Goal: Information Seeking & Learning: Learn about a topic

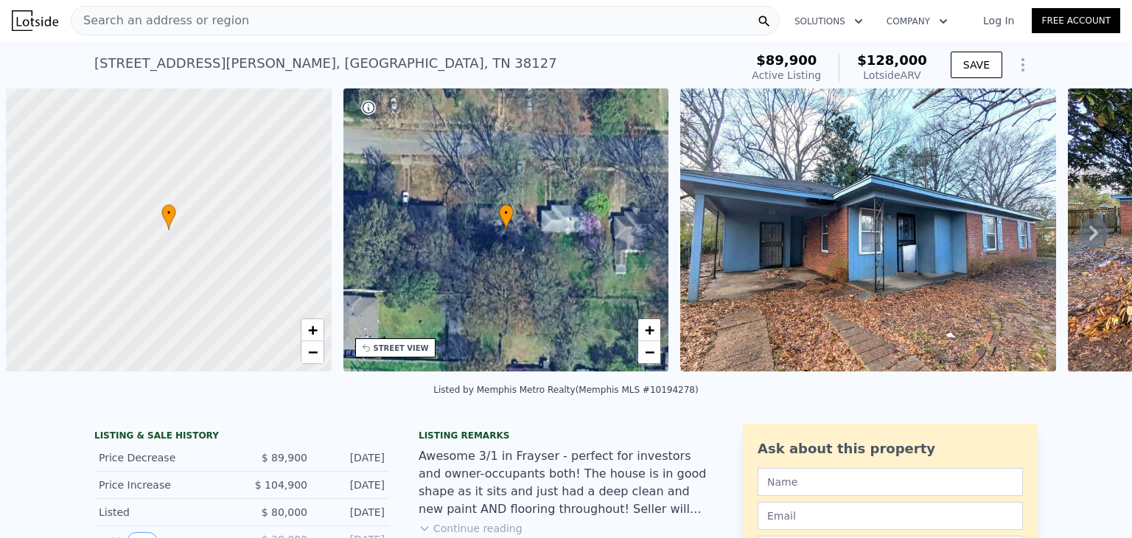
scroll to position [0, 6]
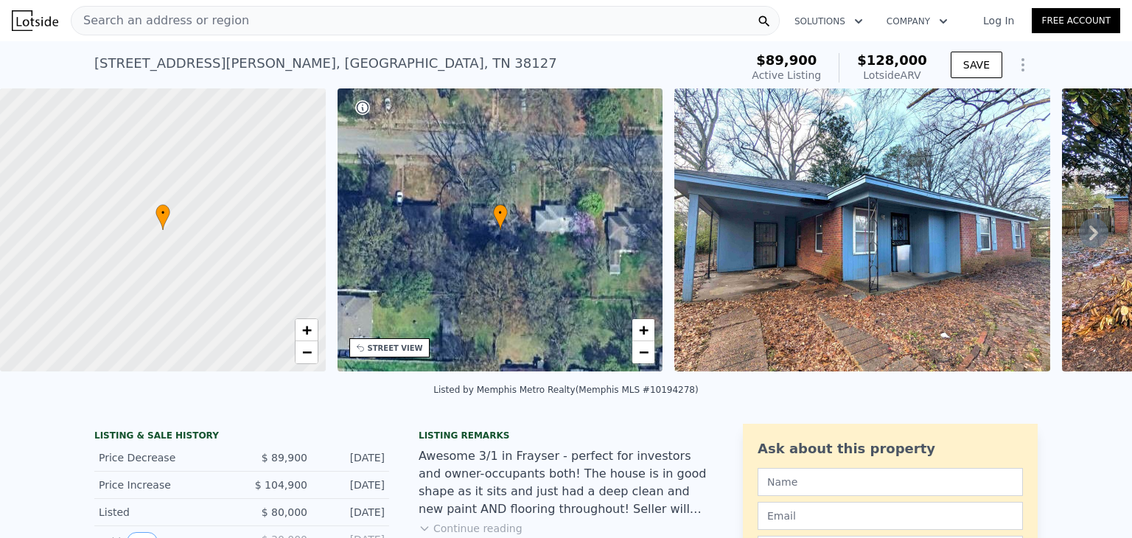
click at [1089, 236] on icon at bounding box center [1093, 233] width 9 height 15
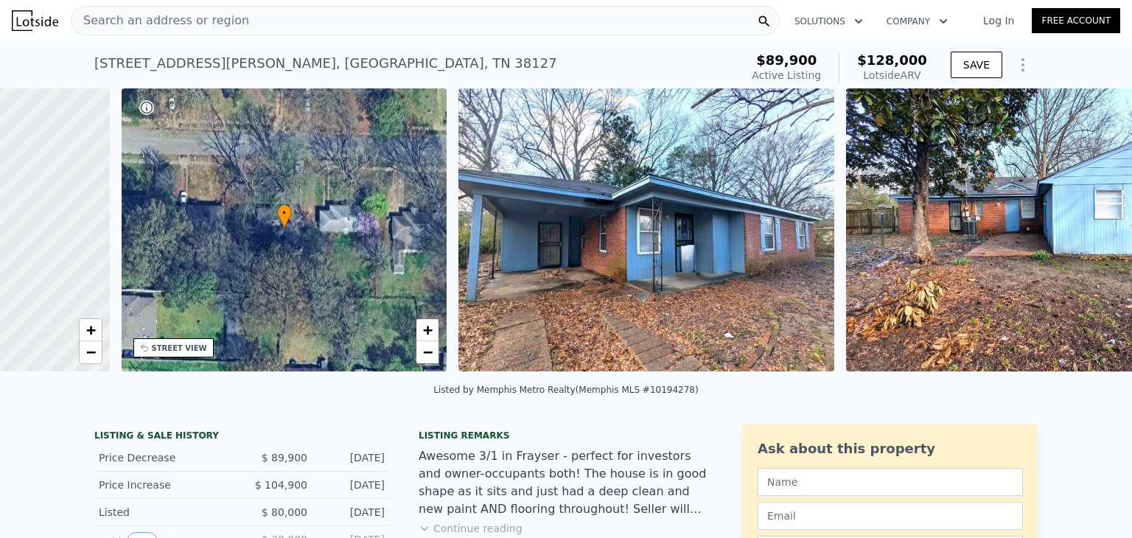
scroll to position [0, 343]
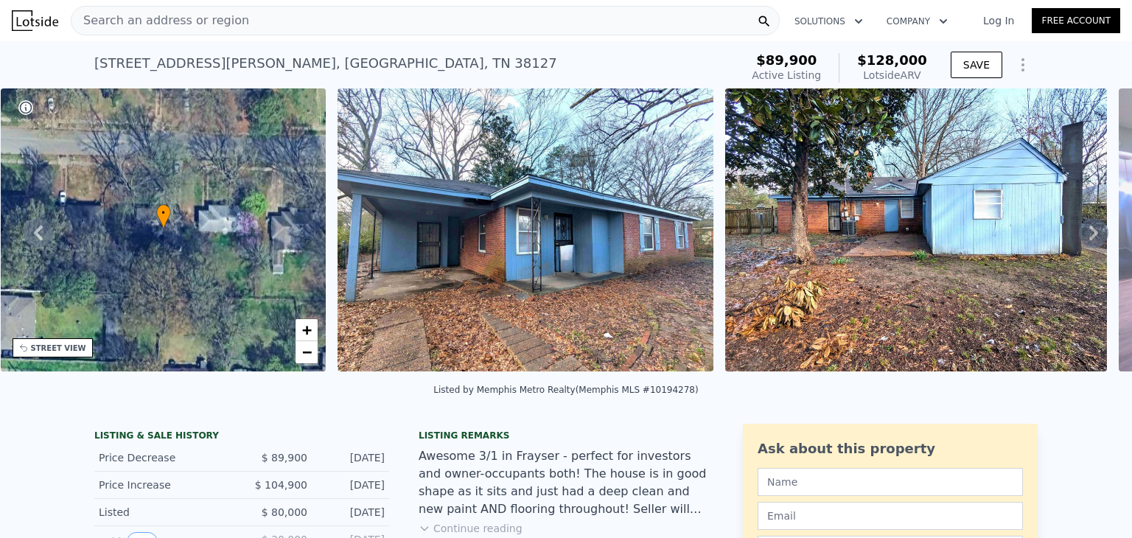
click at [1079, 237] on icon at bounding box center [1093, 232] width 29 height 29
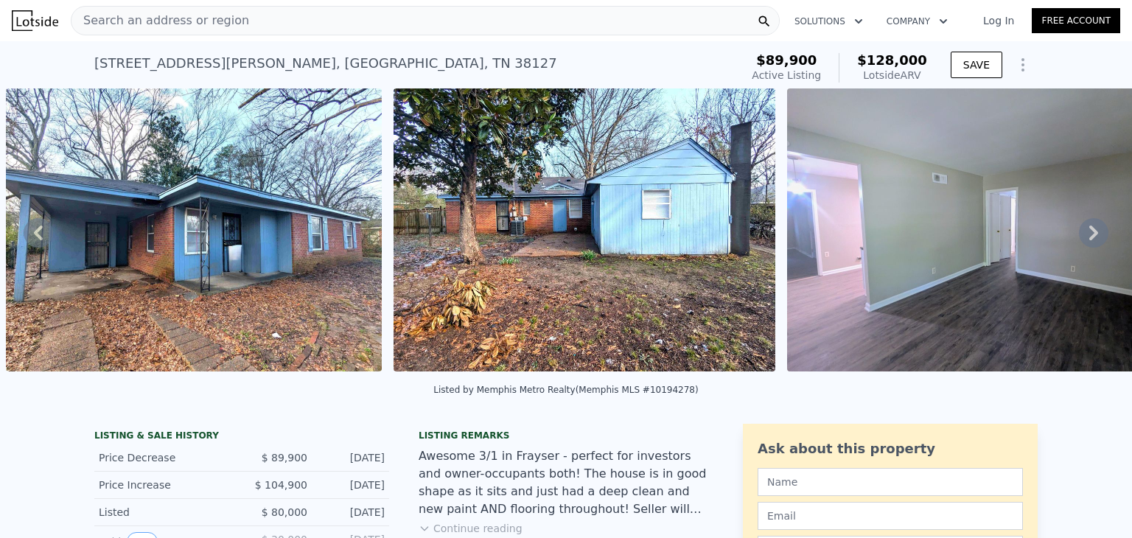
click at [1079, 237] on icon at bounding box center [1093, 232] width 29 height 29
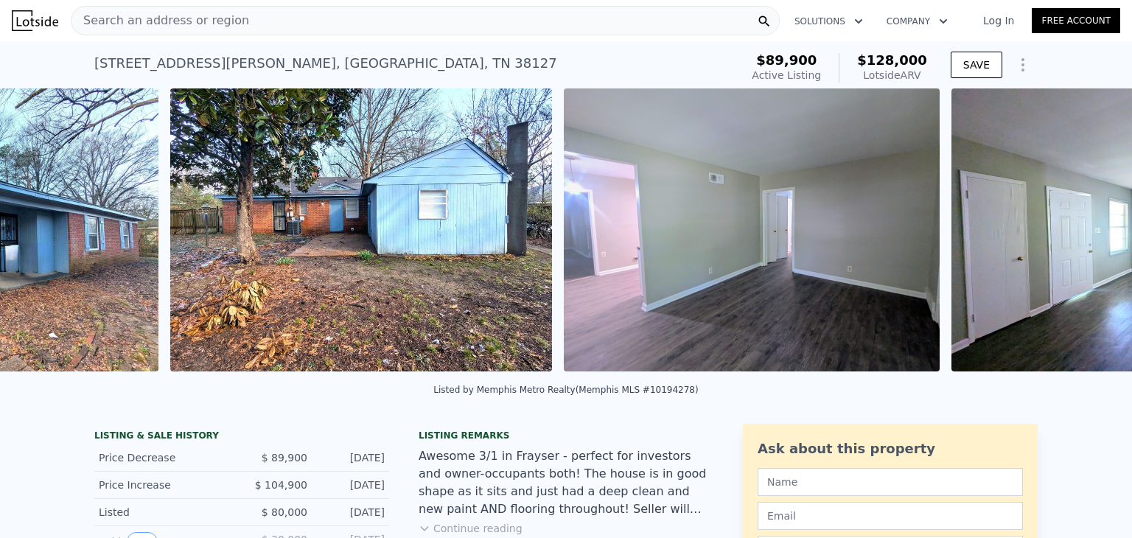
scroll to position [0, 1062]
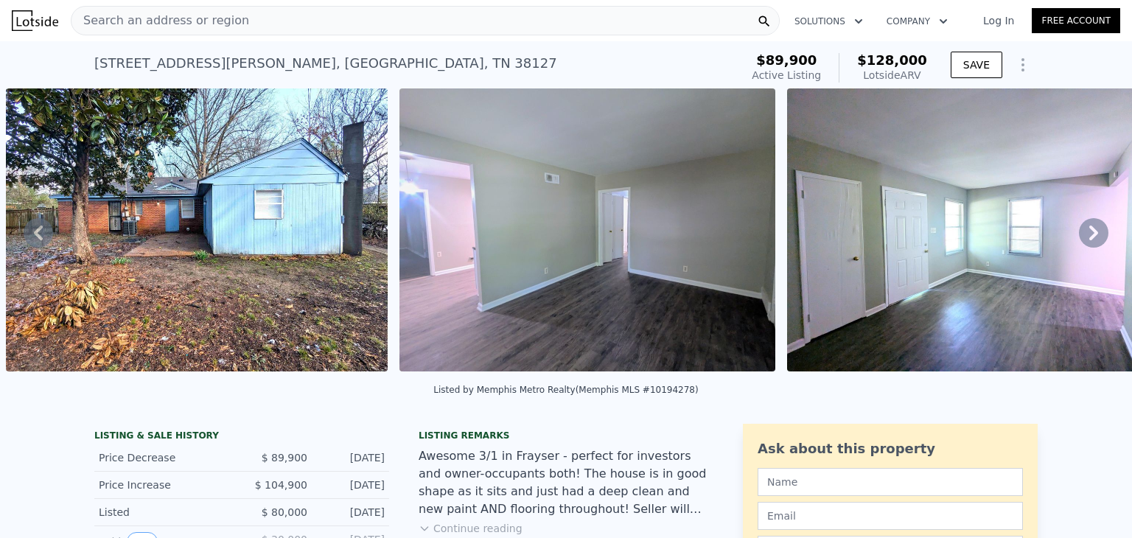
click at [1079, 237] on icon at bounding box center [1093, 232] width 29 height 29
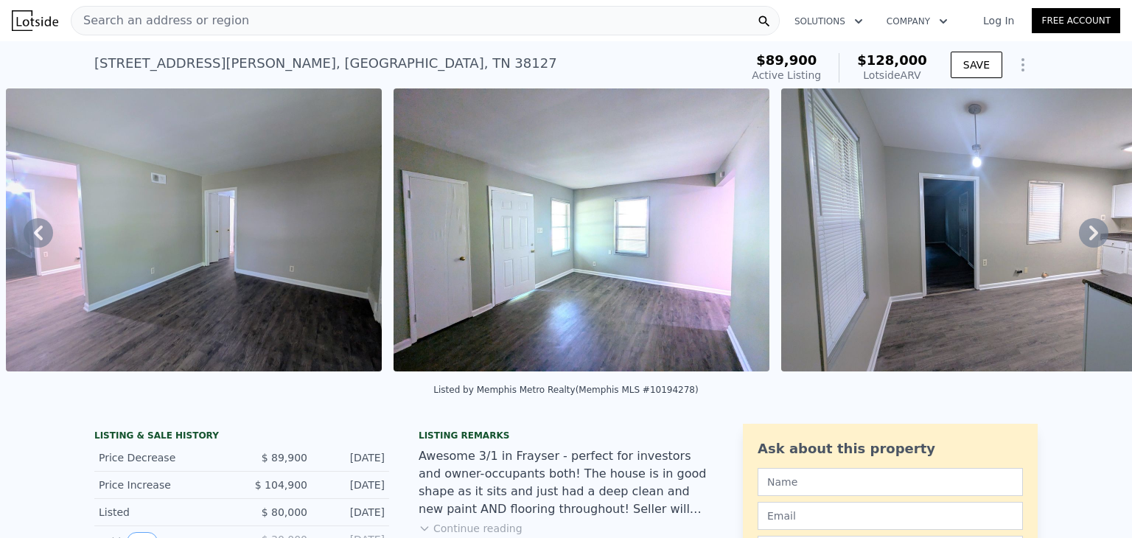
click at [1079, 237] on icon at bounding box center [1093, 232] width 29 height 29
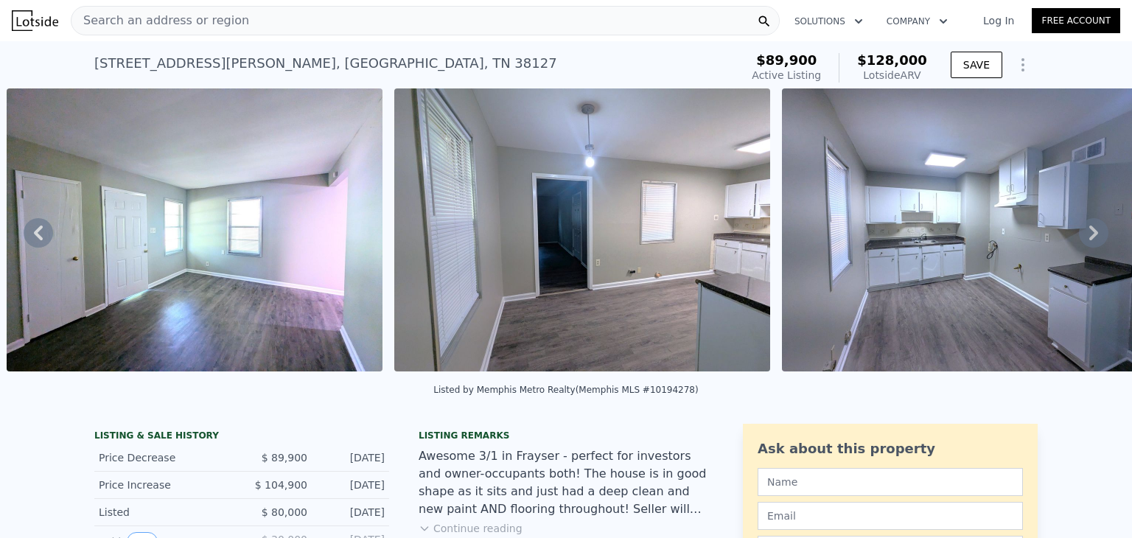
click at [1079, 237] on icon at bounding box center [1093, 232] width 29 height 29
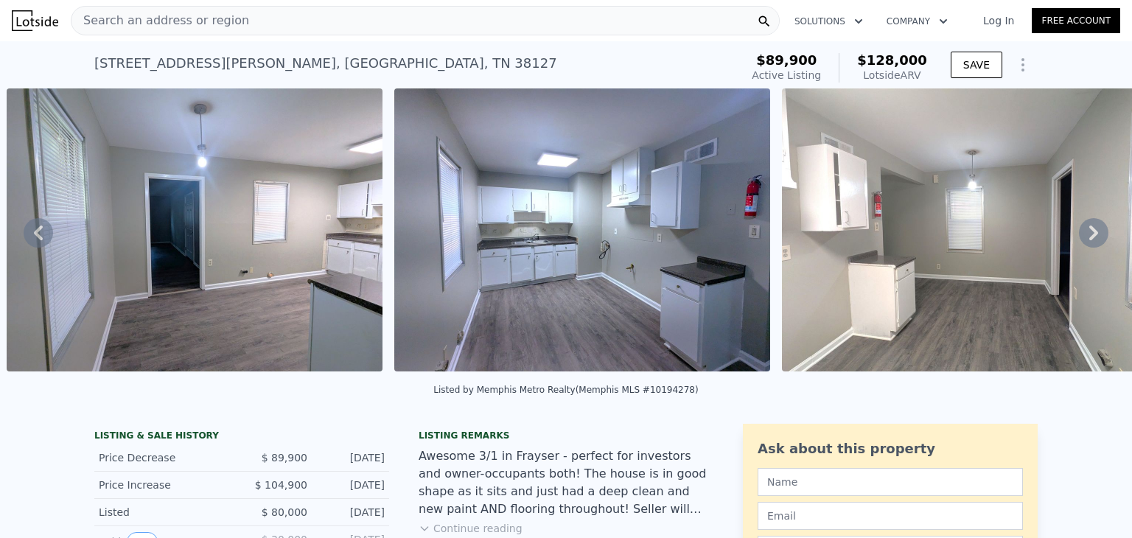
click at [1079, 237] on icon at bounding box center [1093, 232] width 29 height 29
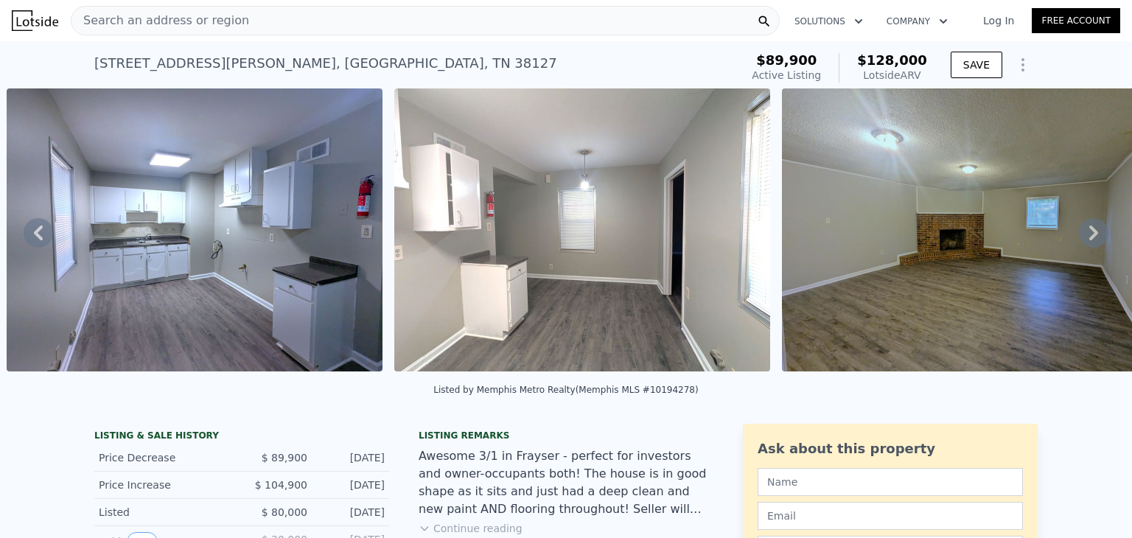
click at [1079, 237] on icon at bounding box center [1093, 232] width 29 height 29
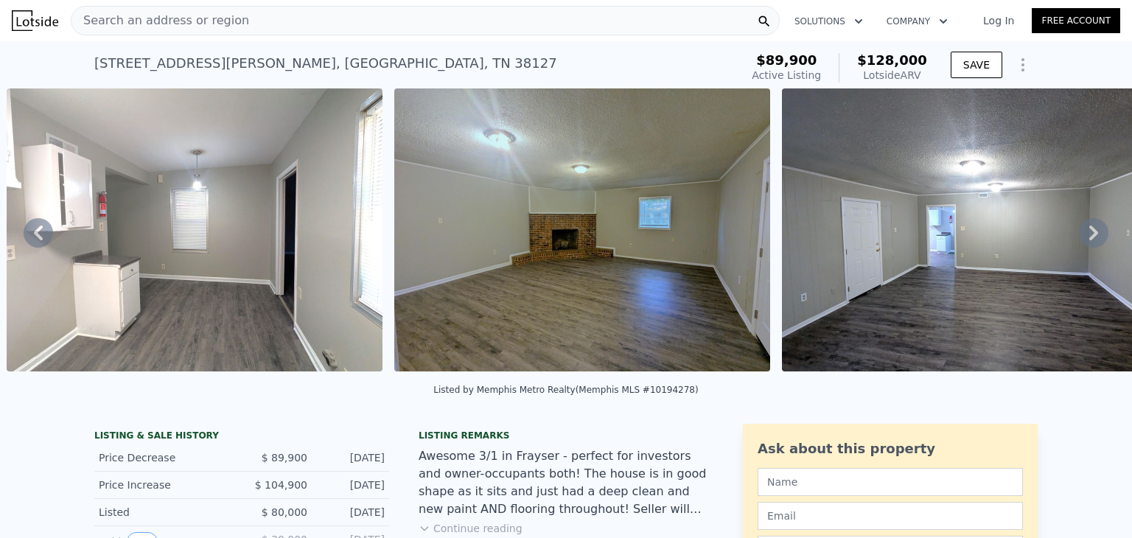
click at [1079, 237] on icon at bounding box center [1093, 232] width 29 height 29
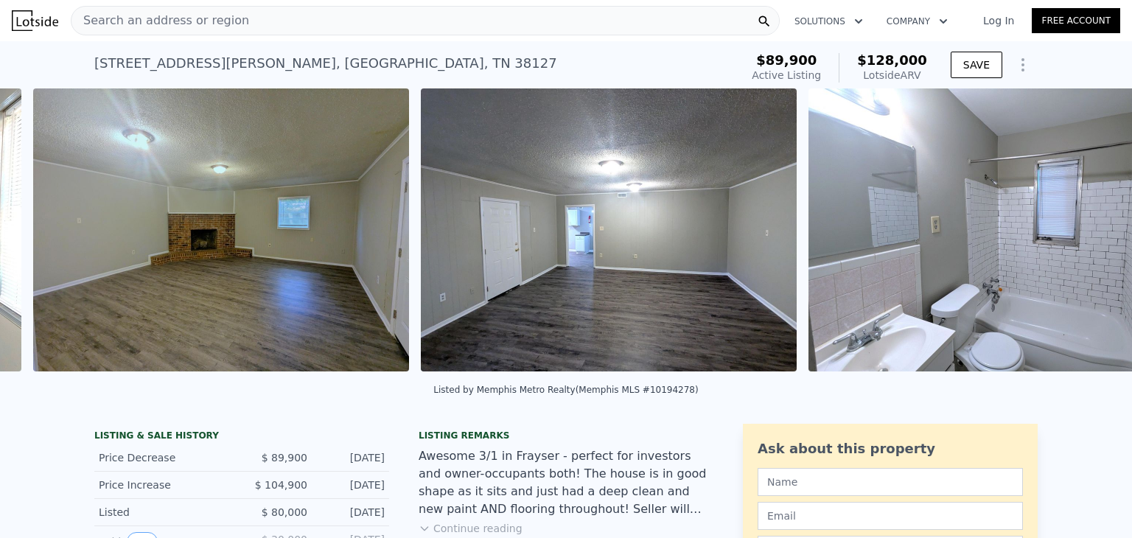
scroll to position [0, 3394]
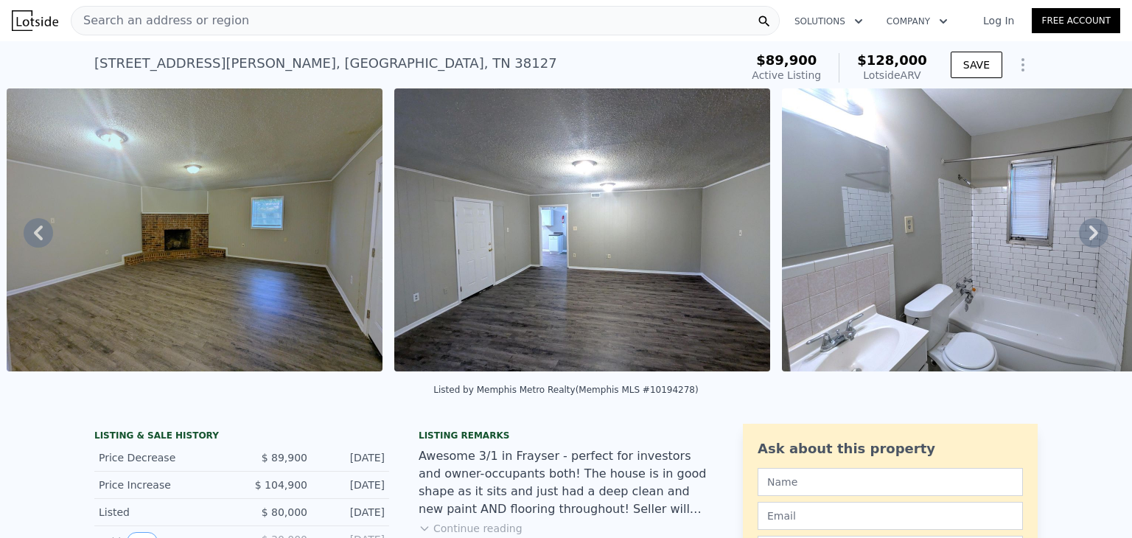
click at [1077, 237] on div "• + − • + − STREET VIEW Loading... SATELLITE VIEW" at bounding box center [566, 232] width 1132 height 288
click at [1079, 237] on icon at bounding box center [1093, 232] width 29 height 29
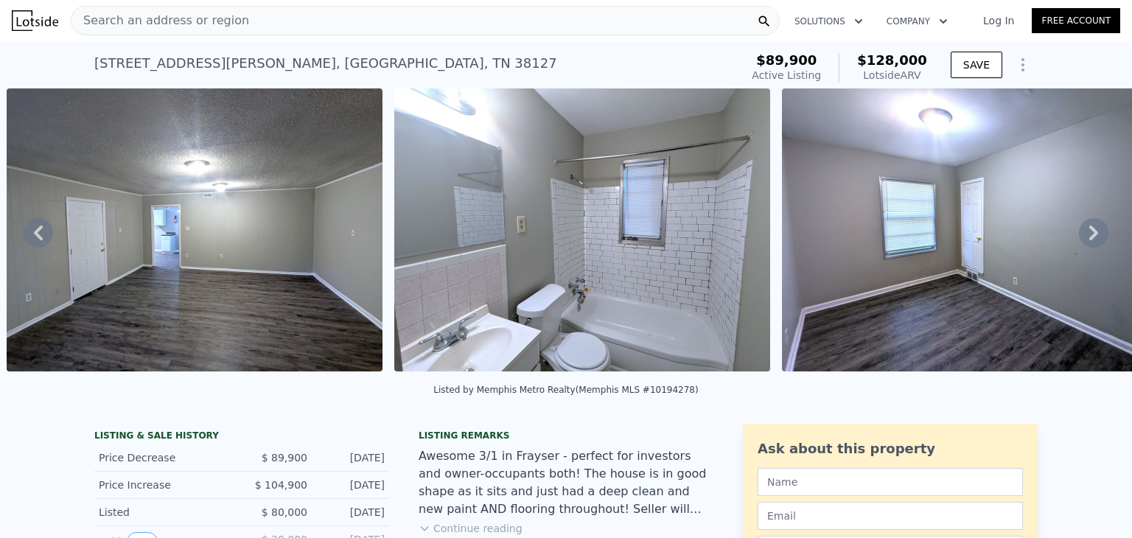
click at [1079, 237] on icon at bounding box center [1093, 232] width 29 height 29
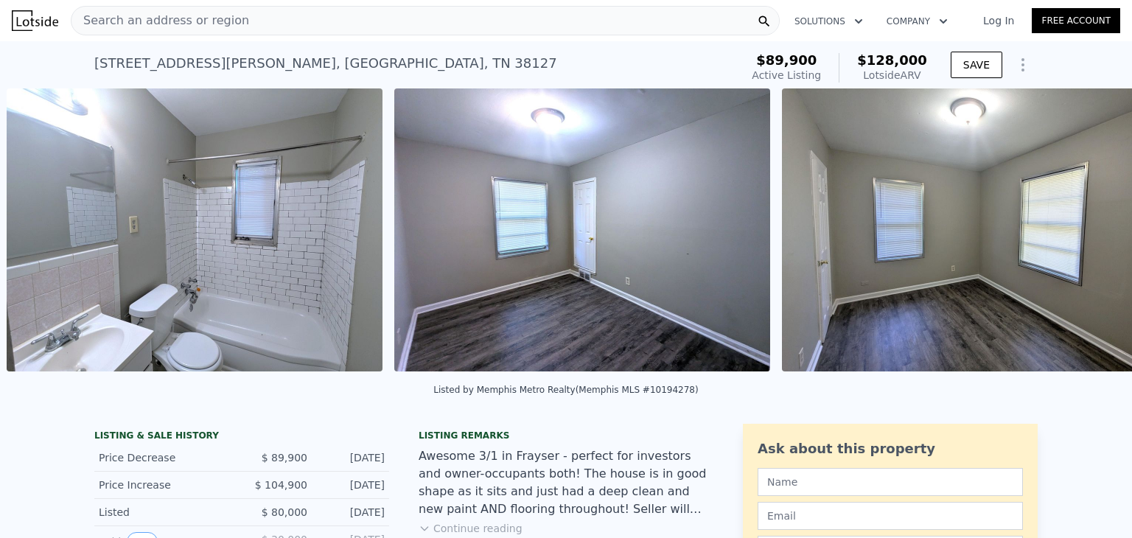
scroll to position [0, 4169]
click at [1079, 237] on icon at bounding box center [1093, 232] width 29 height 29
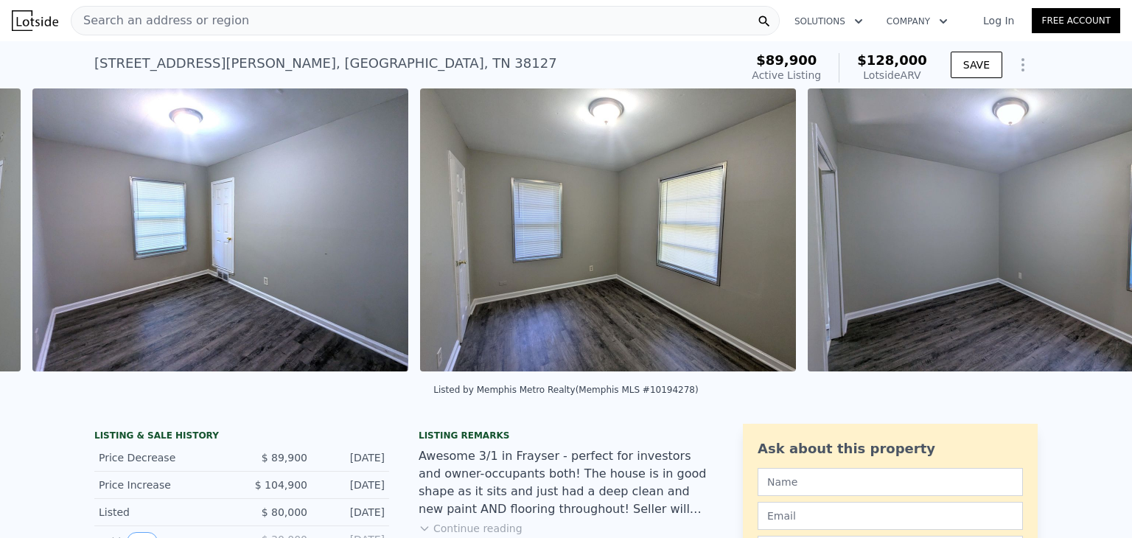
scroll to position [0, 4557]
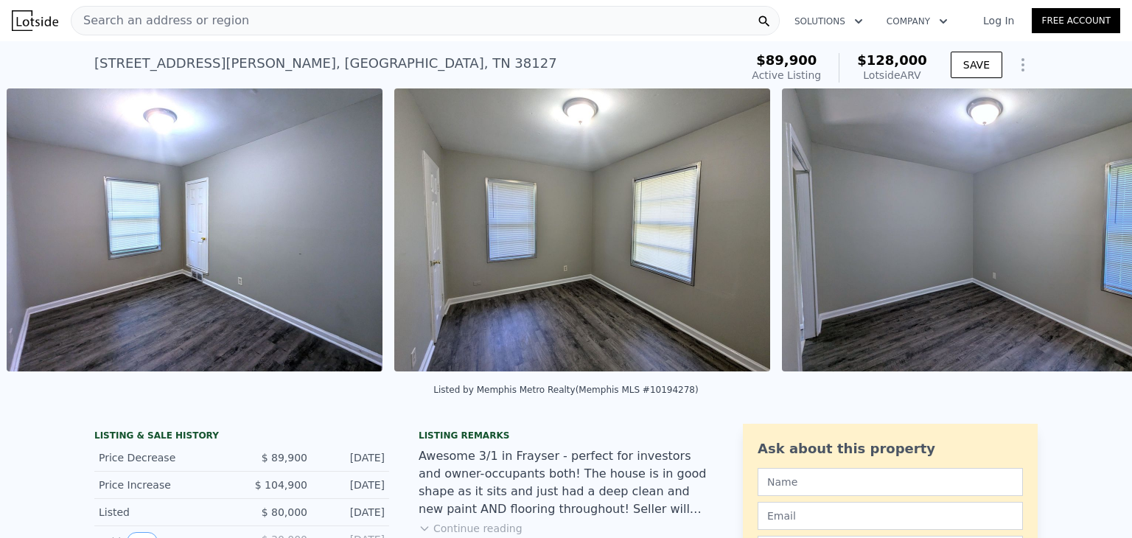
click at [1077, 237] on div "• + − • + − STREET VIEW Loading... SATELLITE VIEW" at bounding box center [566, 232] width 1132 height 288
click at [1079, 237] on icon at bounding box center [1093, 232] width 29 height 29
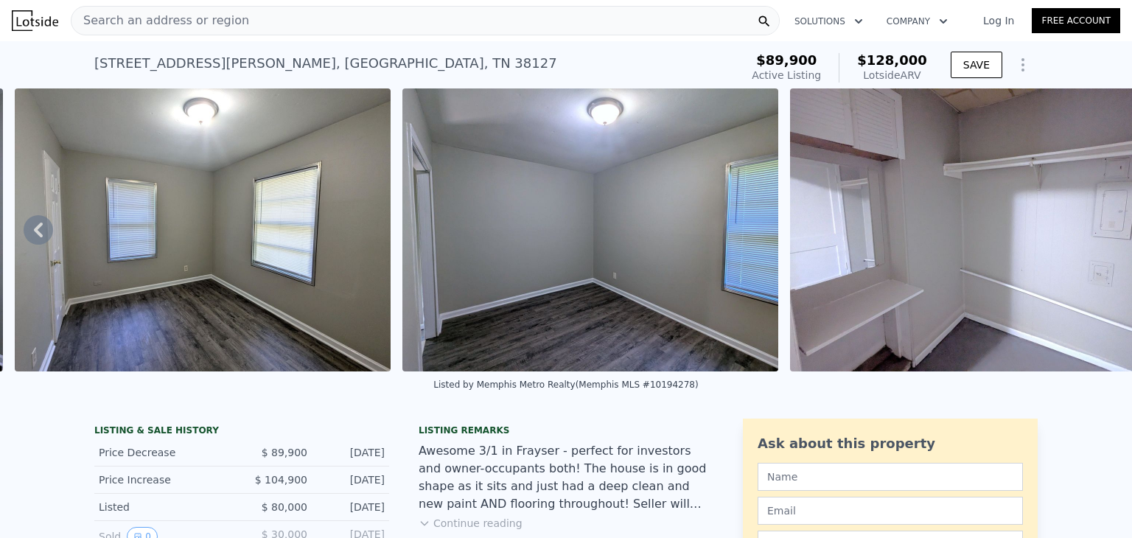
scroll to position [0, 4945]
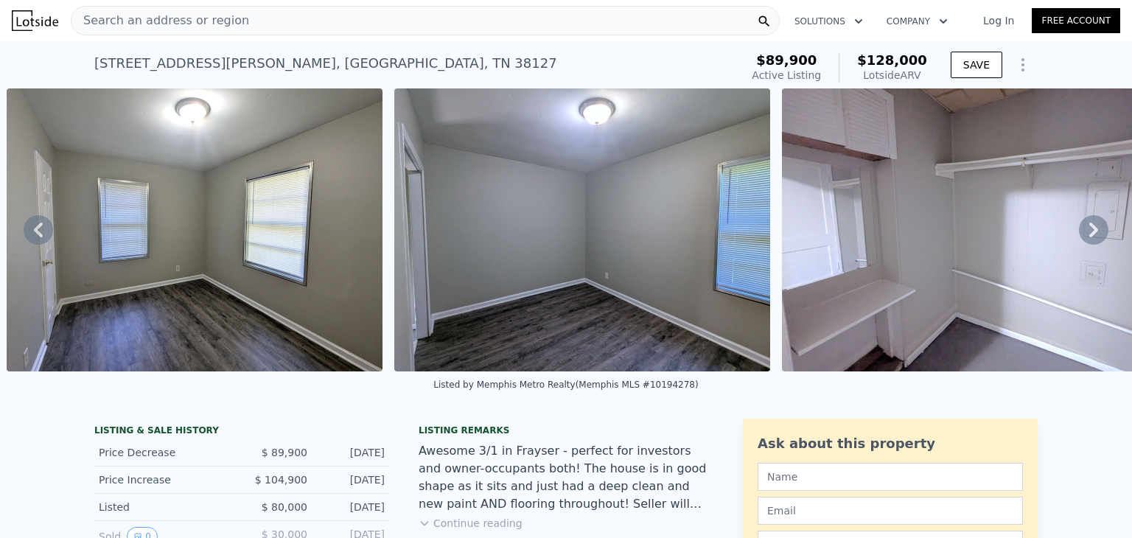
click at [1079, 237] on icon at bounding box center [1093, 229] width 29 height 29
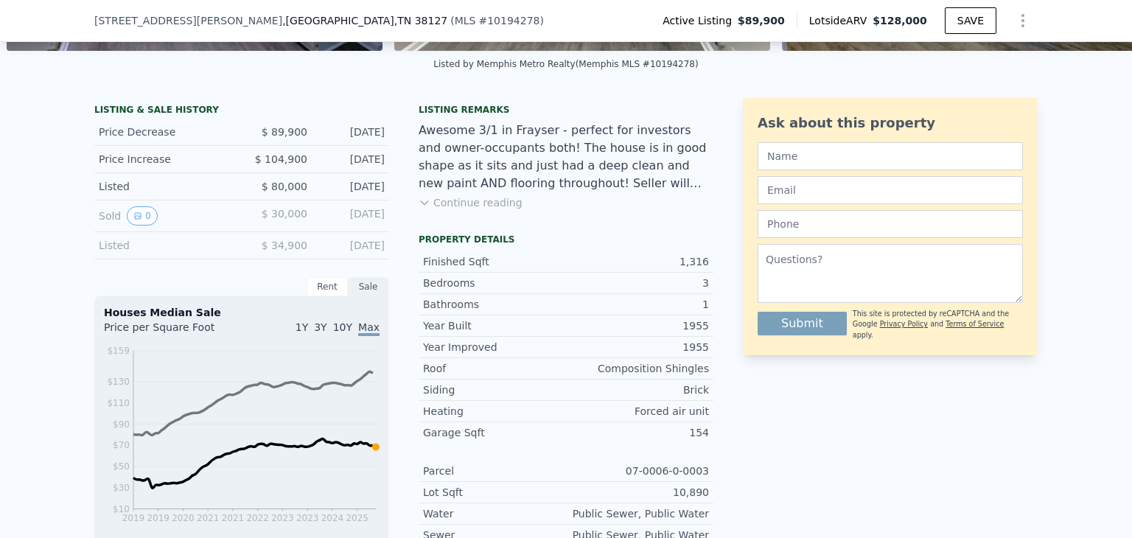
scroll to position [322, 0]
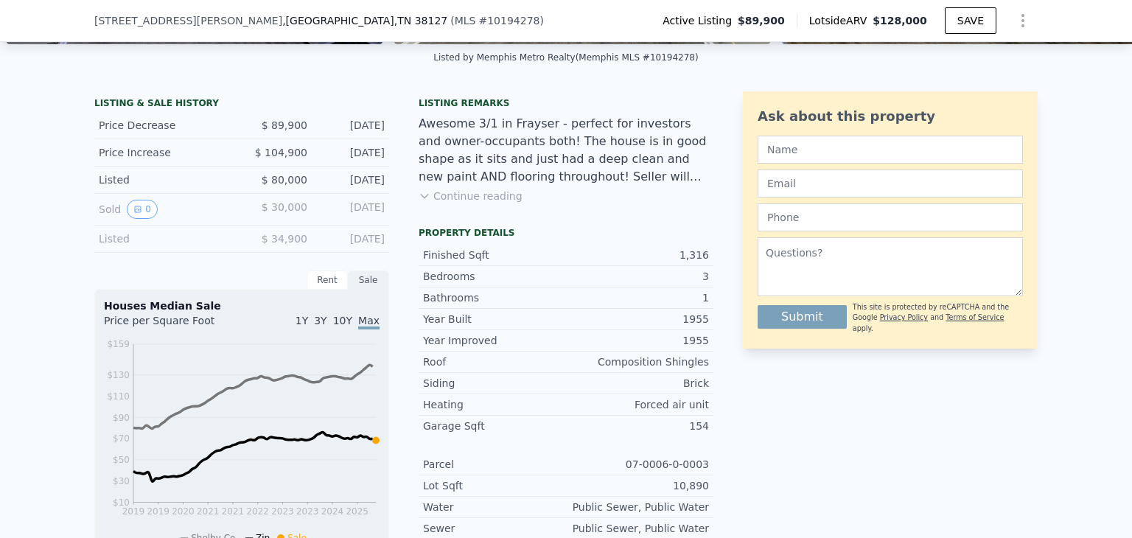
click at [478, 203] on button "Continue reading" at bounding box center [471, 196] width 104 height 15
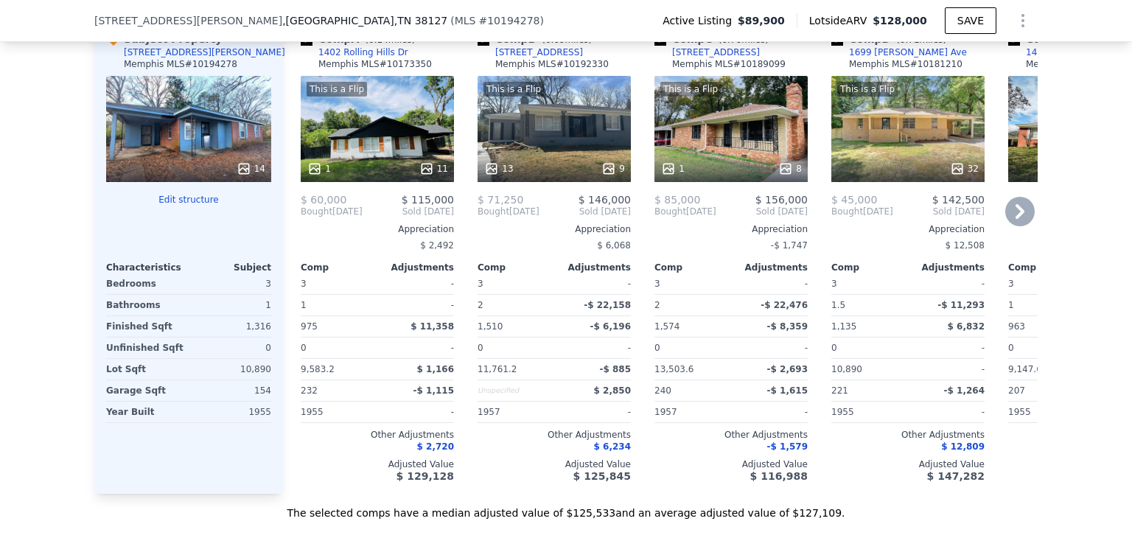
scroll to position [1604, 0]
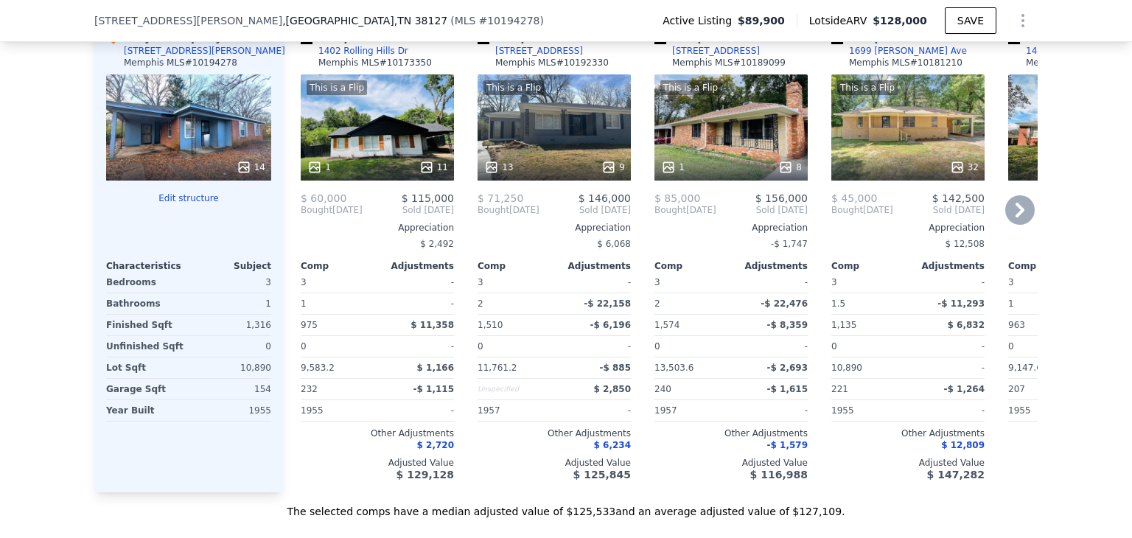
click at [1008, 225] on icon at bounding box center [1019, 209] width 29 height 29
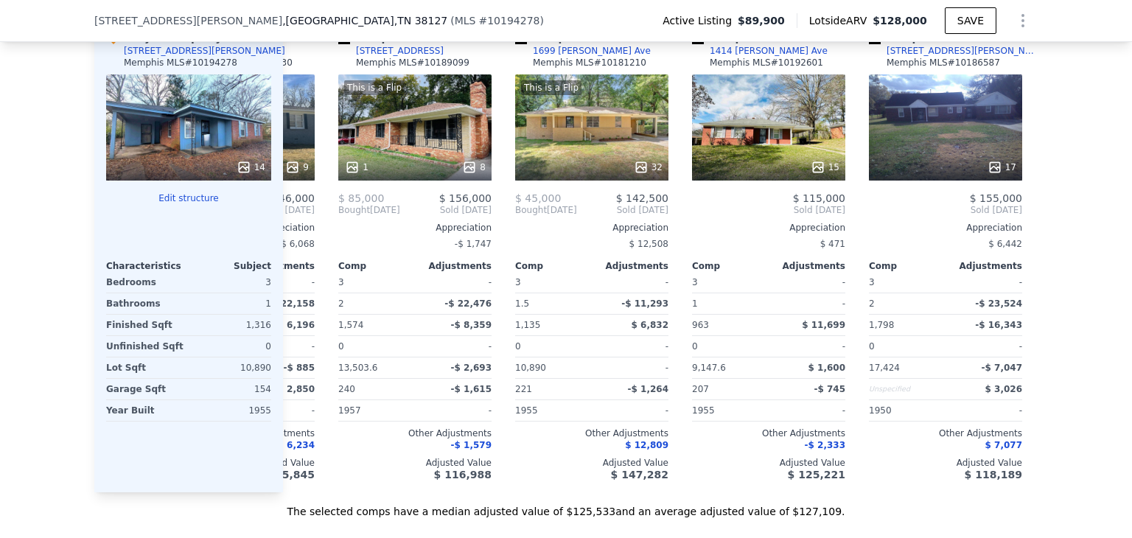
scroll to position [0, 354]
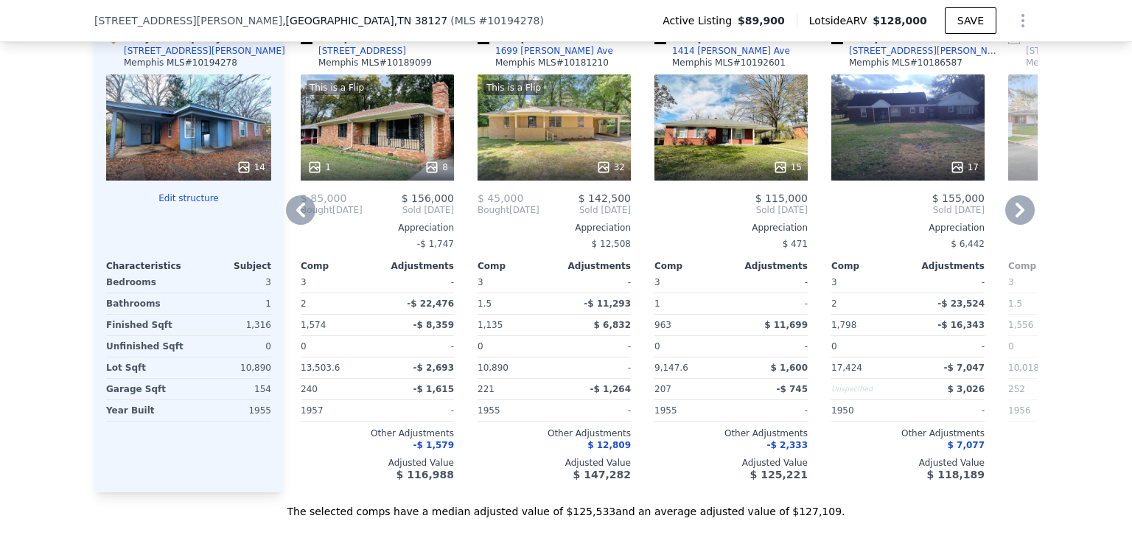
click at [1013, 225] on icon at bounding box center [1019, 209] width 29 height 29
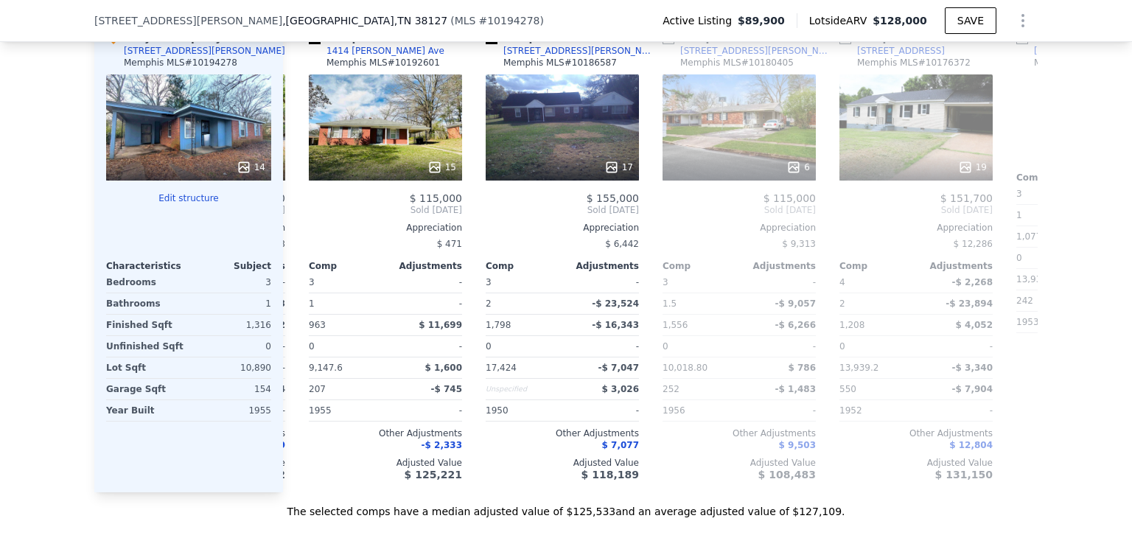
scroll to position [0, 708]
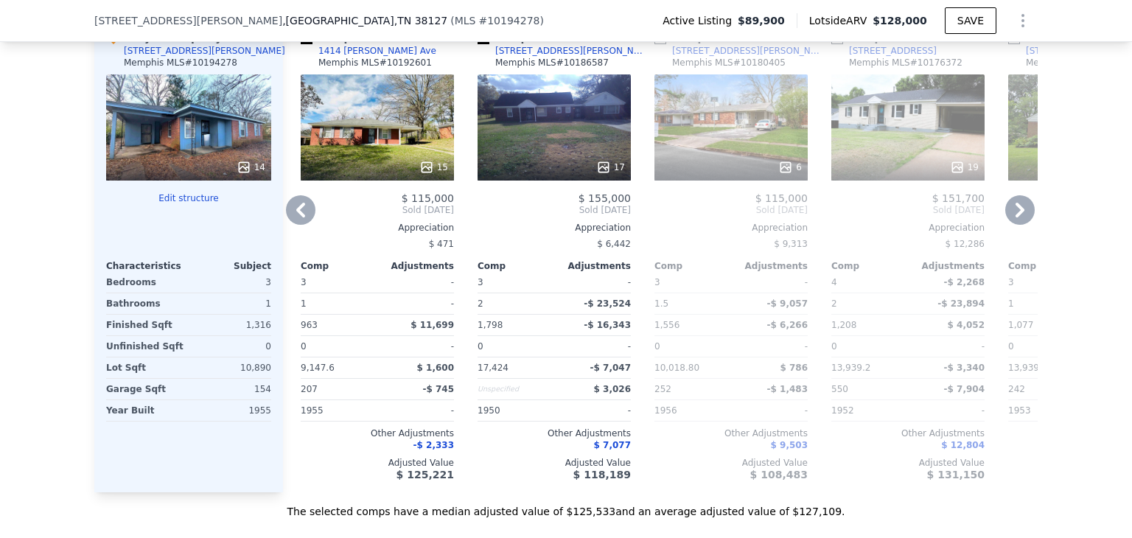
click at [293, 223] on icon at bounding box center [300, 209] width 29 height 29
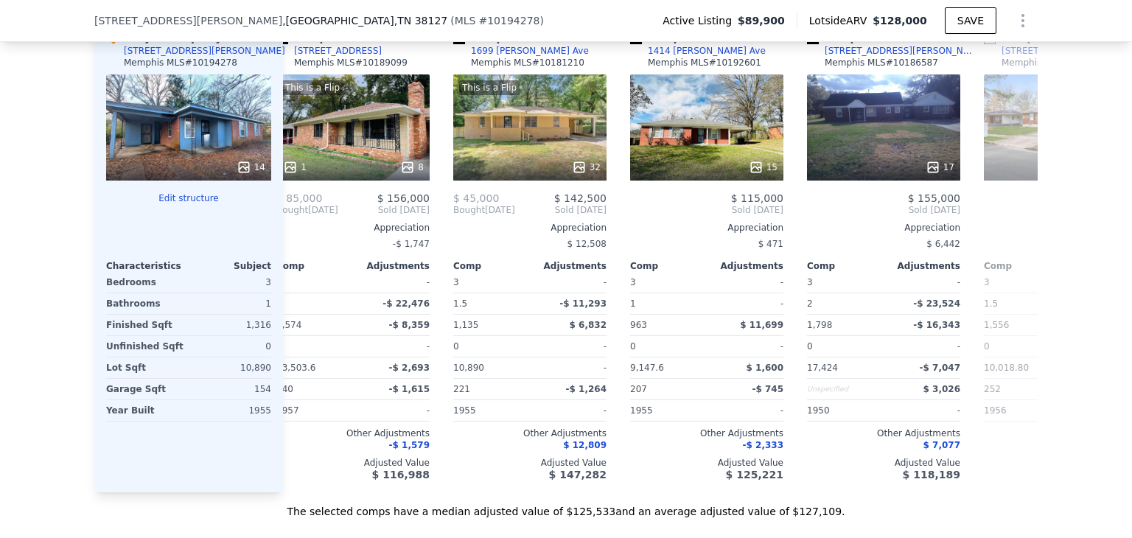
scroll to position [0, 354]
